Goal: Communication & Community: Answer question/provide support

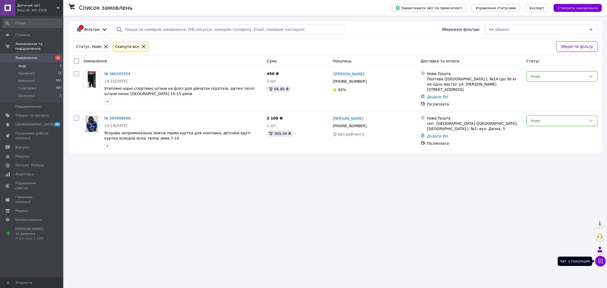
click at [597, 263] on button "Чат з покупцем" at bounding box center [601, 261] width 11 height 11
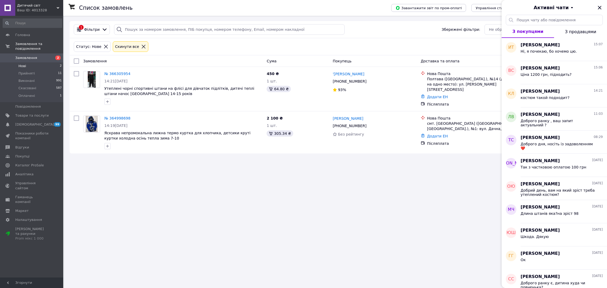
click at [598, 13] on div "Активні чати" at bounding box center [554, 7] width 105 height 15
click at [602, 8] on icon "Закрити" at bounding box center [600, 7] width 6 height 6
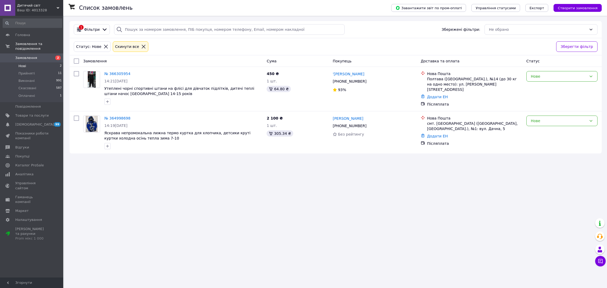
click at [35, 8] on div "Ваш ID: 4013328" at bounding box center [40, 10] width 46 height 5
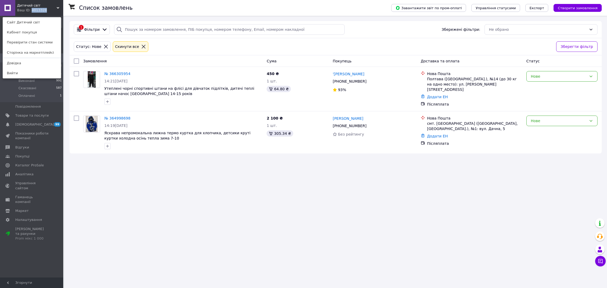
click at [35, 8] on div "Ваш ID: 4013328" at bounding box center [28, 10] width 22 height 5
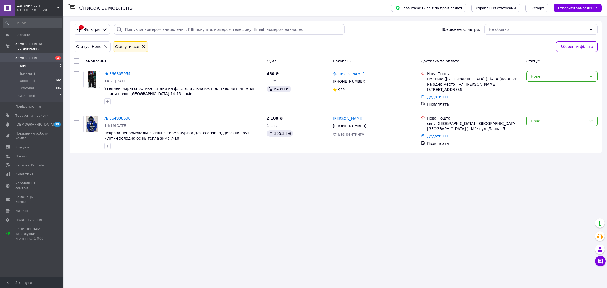
click at [26, 62] on li "Нові 2" at bounding box center [32, 65] width 65 height 7
click at [21, 64] on span "Нові" at bounding box center [22, 66] width 8 height 5
